Goal: Entertainment & Leisure: Browse casually

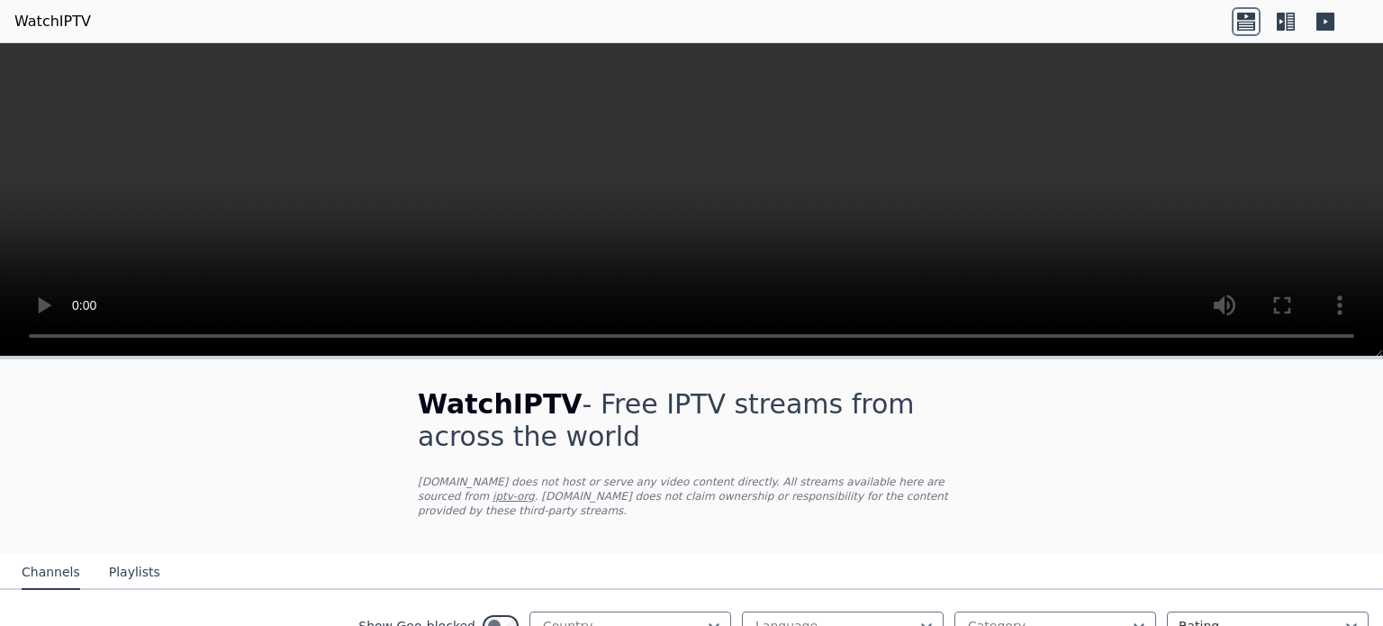
click at [1282, 24] on icon at bounding box center [1280, 22] width 8 height 18
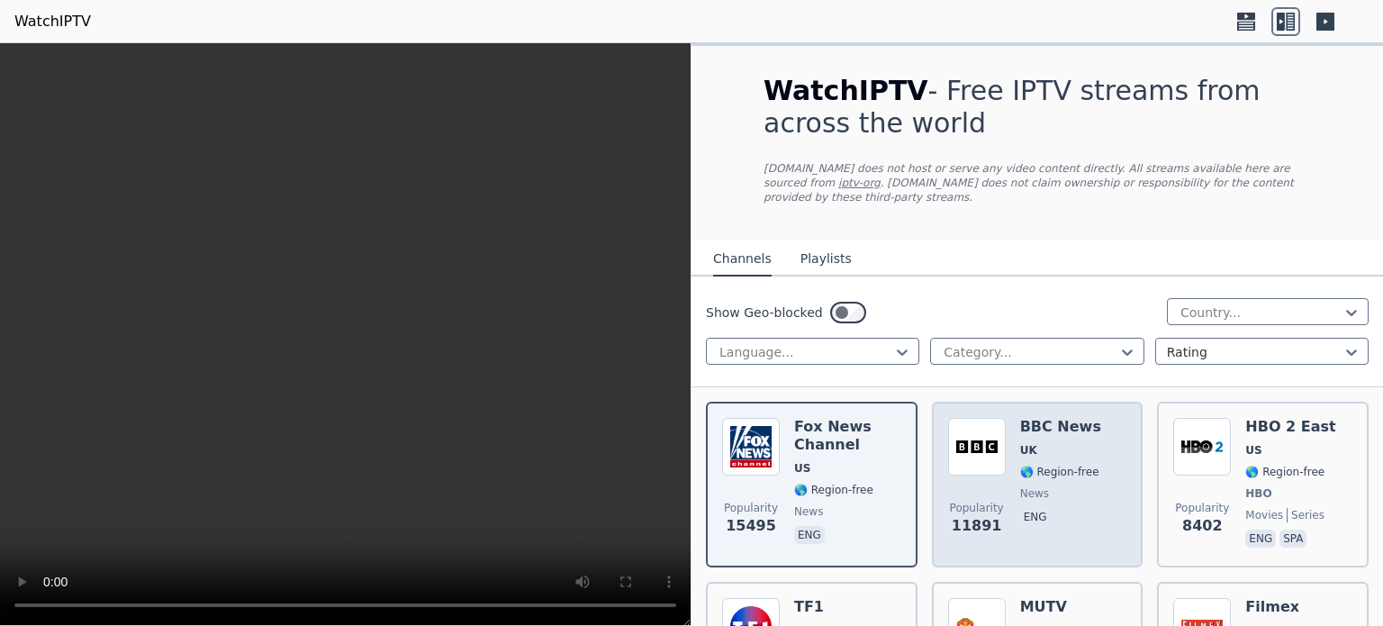
click at [990, 434] on img at bounding box center [977, 447] width 58 height 58
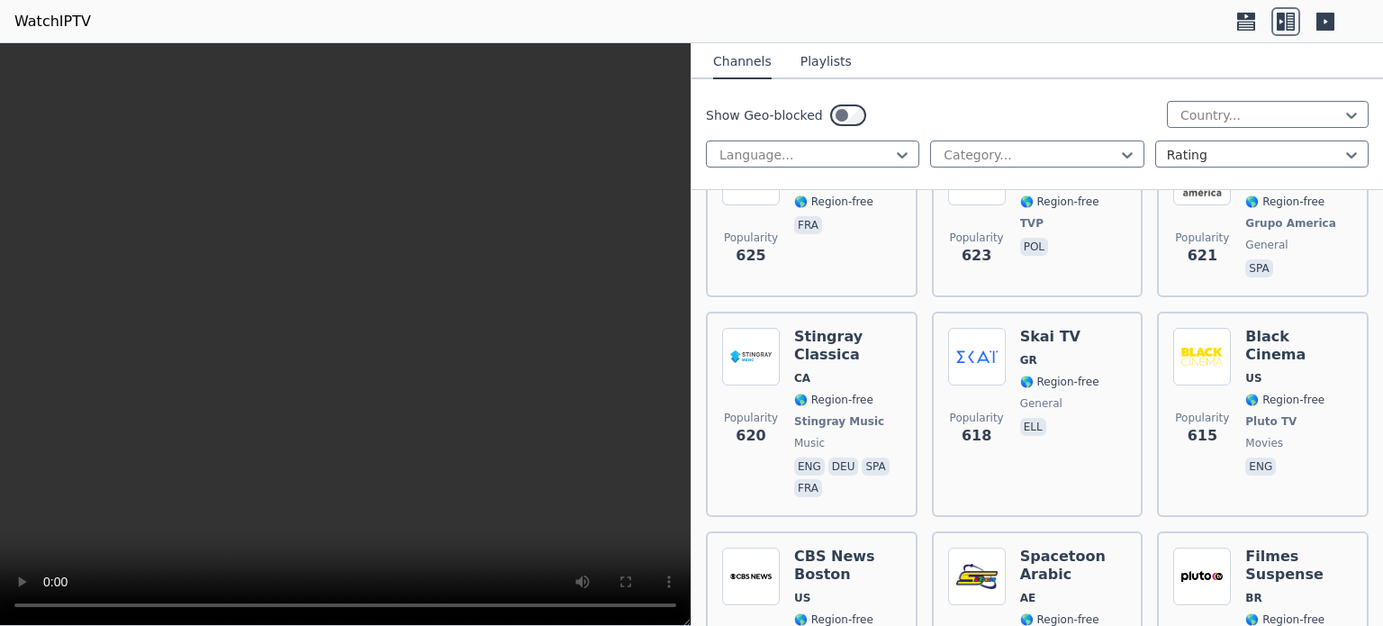
scroll to position [7878, 0]
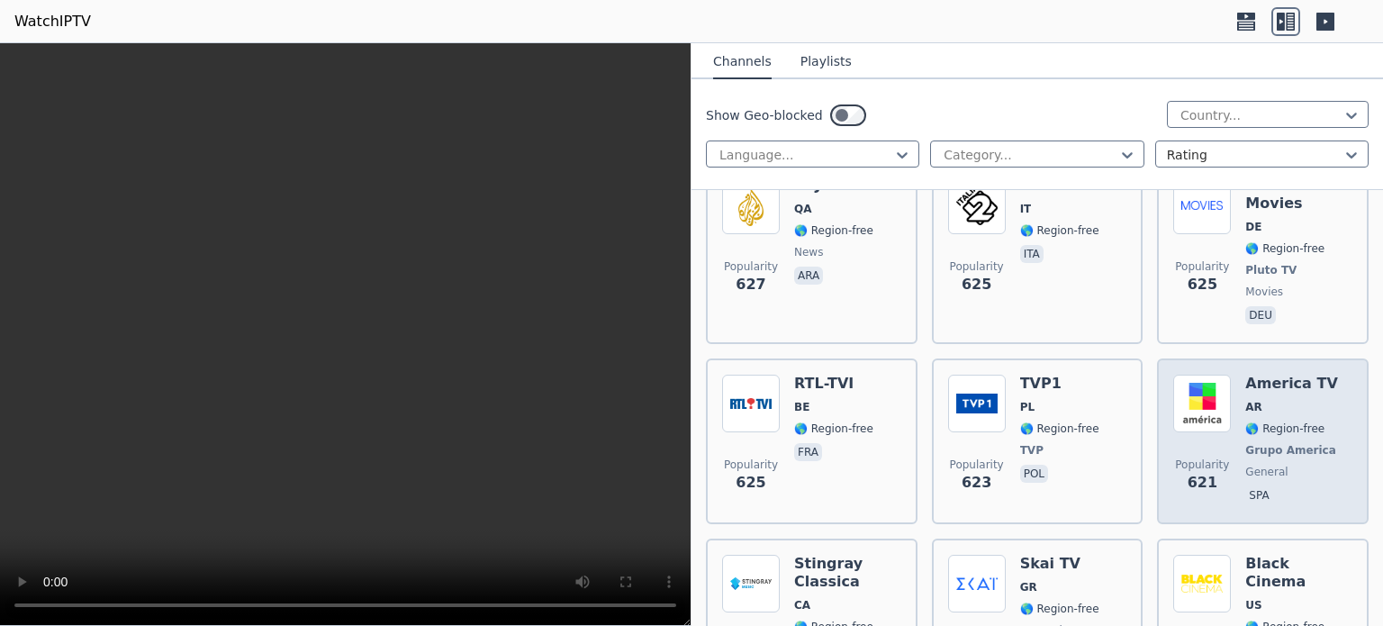
click at [1278, 443] on span "Grupo America" at bounding box center [1290, 450] width 91 height 14
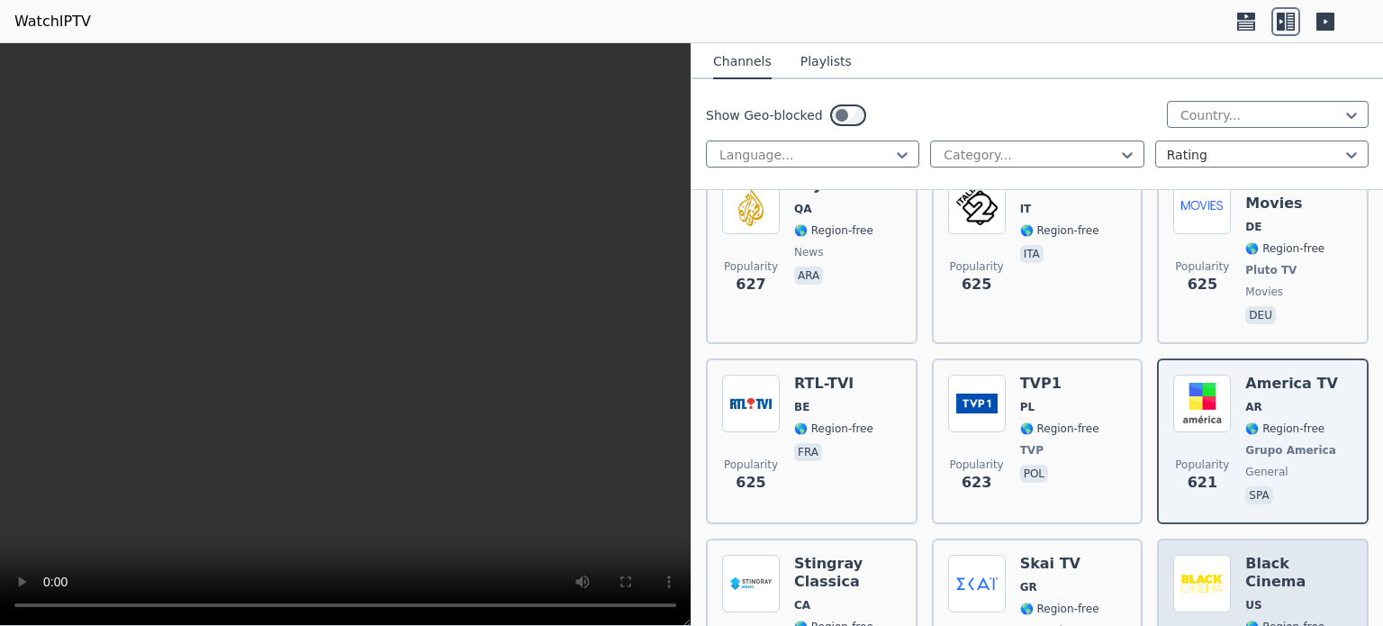
click at [1267, 619] on span "🌎 Region-free" at bounding box center [1284, 626] width 79 height 14
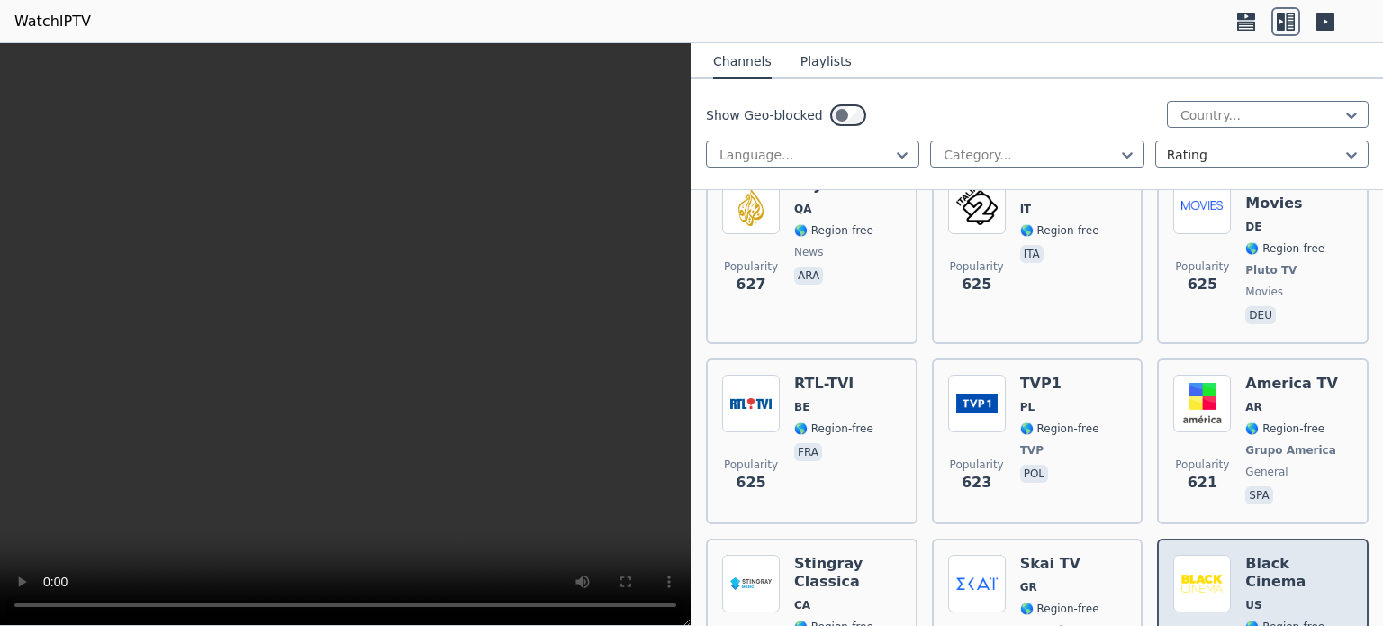
click at [1260, 554] on h6 "Black Cinema" at bounding box center [1298, 572] width 107 height 36
click at [1188, 554] on img at bounding box center [1202, 583] width 58 height 58
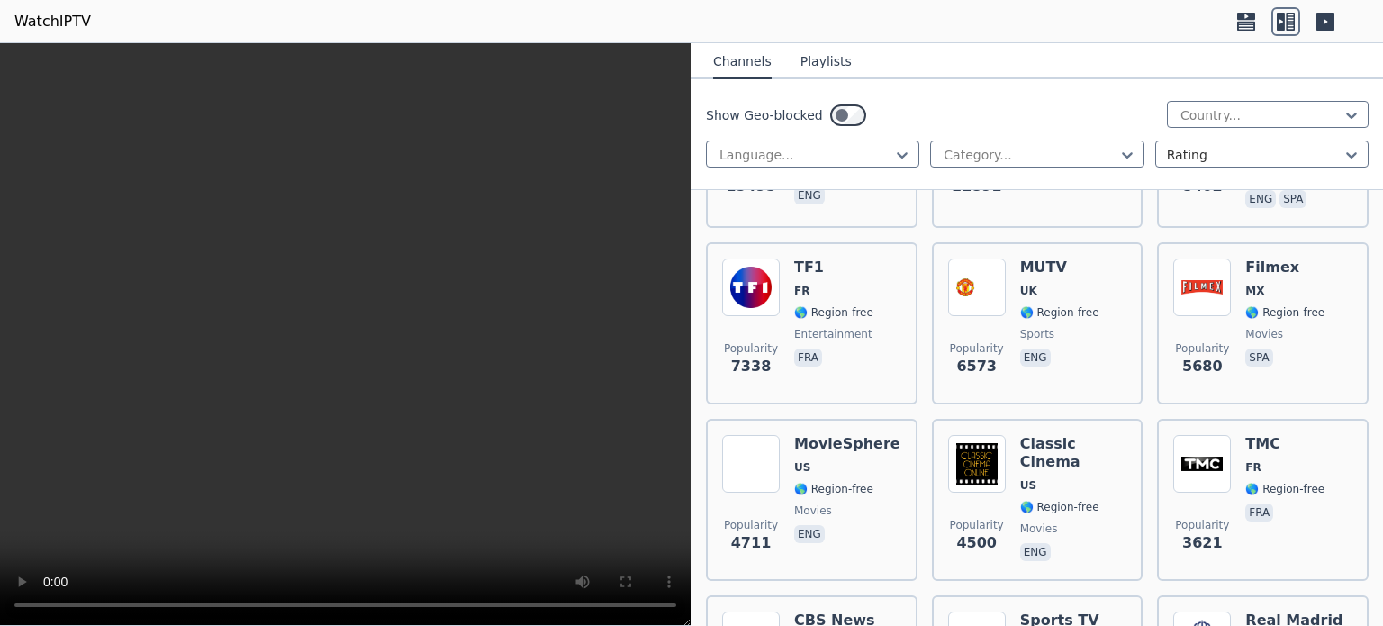
scroll to position [0, 0]
